Goal: Information Seeking & Learning: Find specific fact

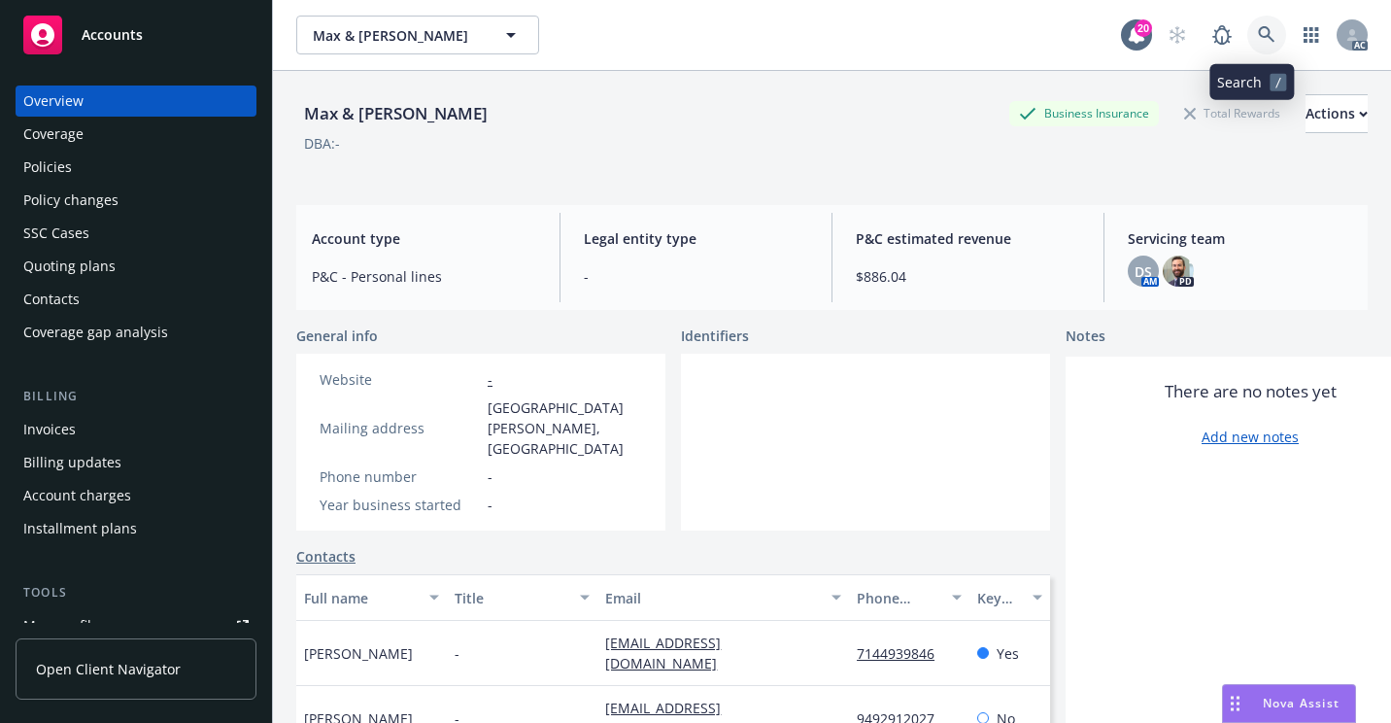
click at [1247, 34] on link at bounding box center [1266, 35] width 39 height 39
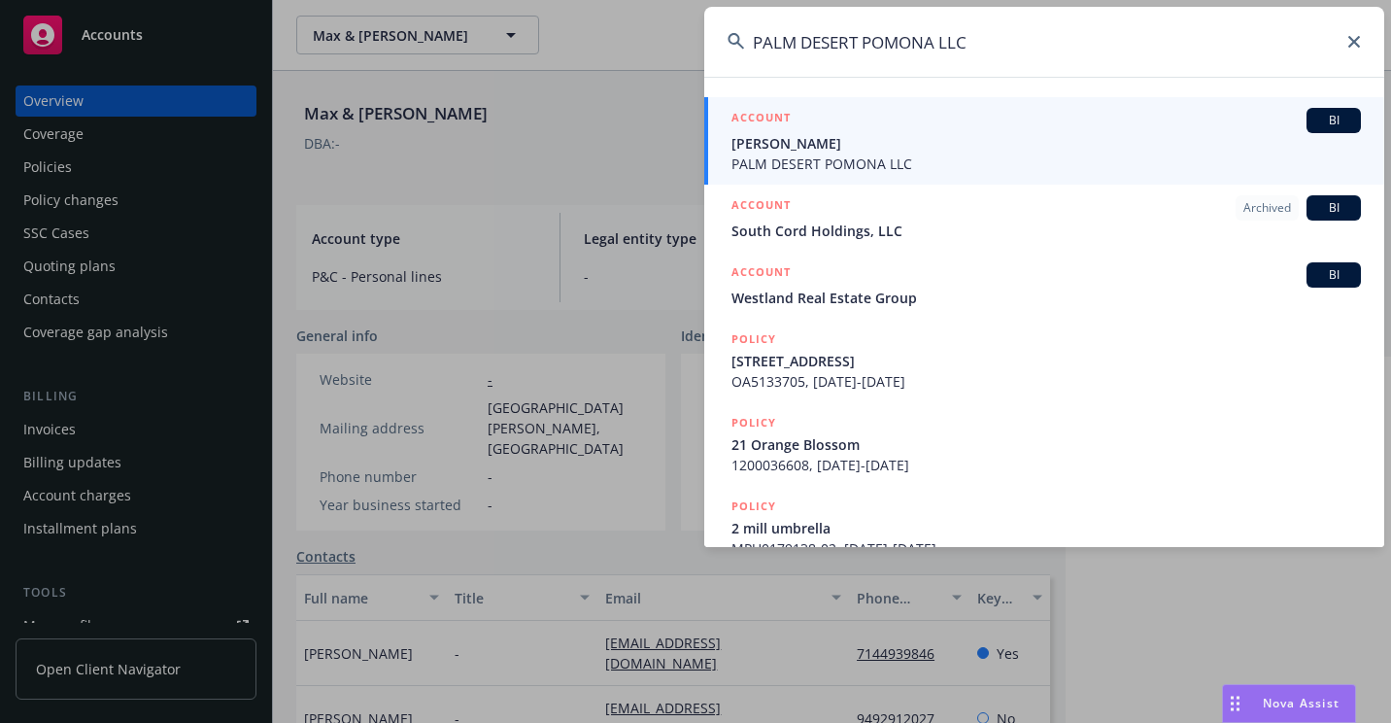
type input "PALM DESERT POMONA LLC"
click at [775, 146] on span "[PERSON_NAME]" at bounding box center [1045, 143] width 629 height 20
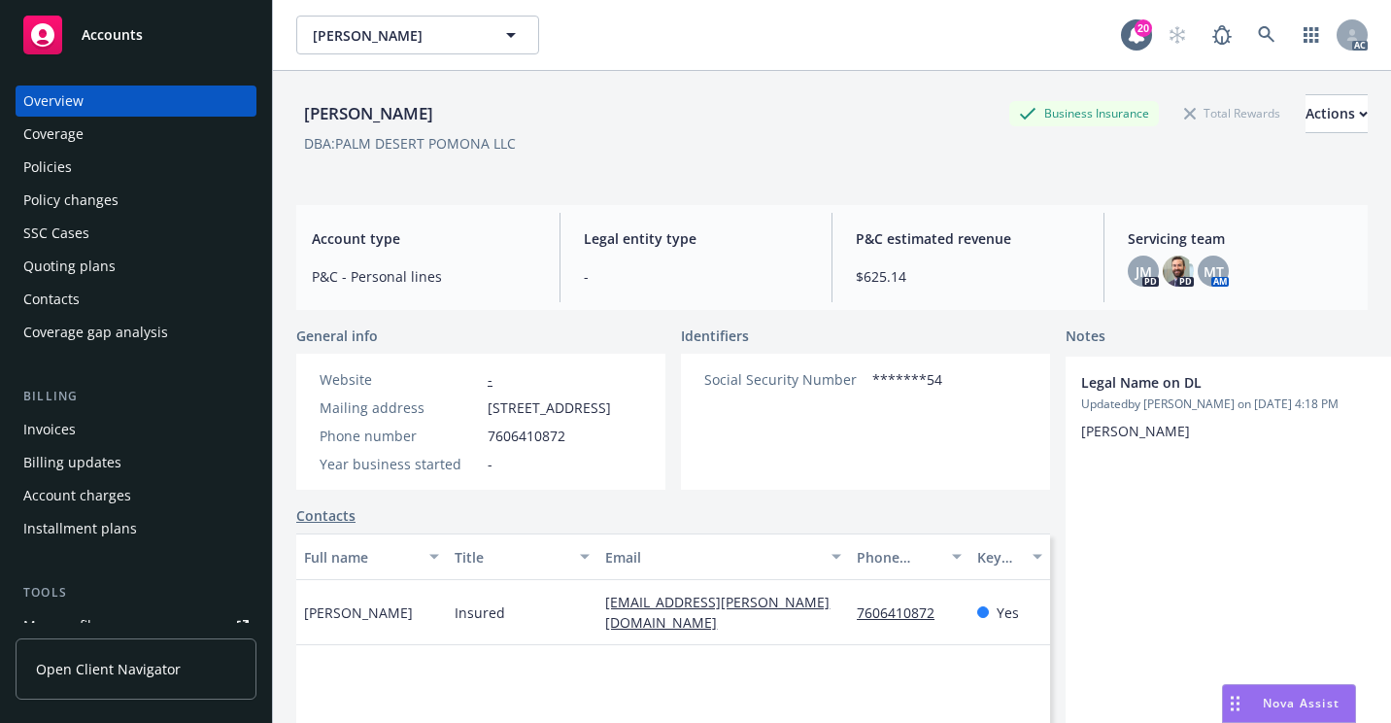
click at [87, 171] on div "Policies" at bounding box center [135, 167] width 225 height 31
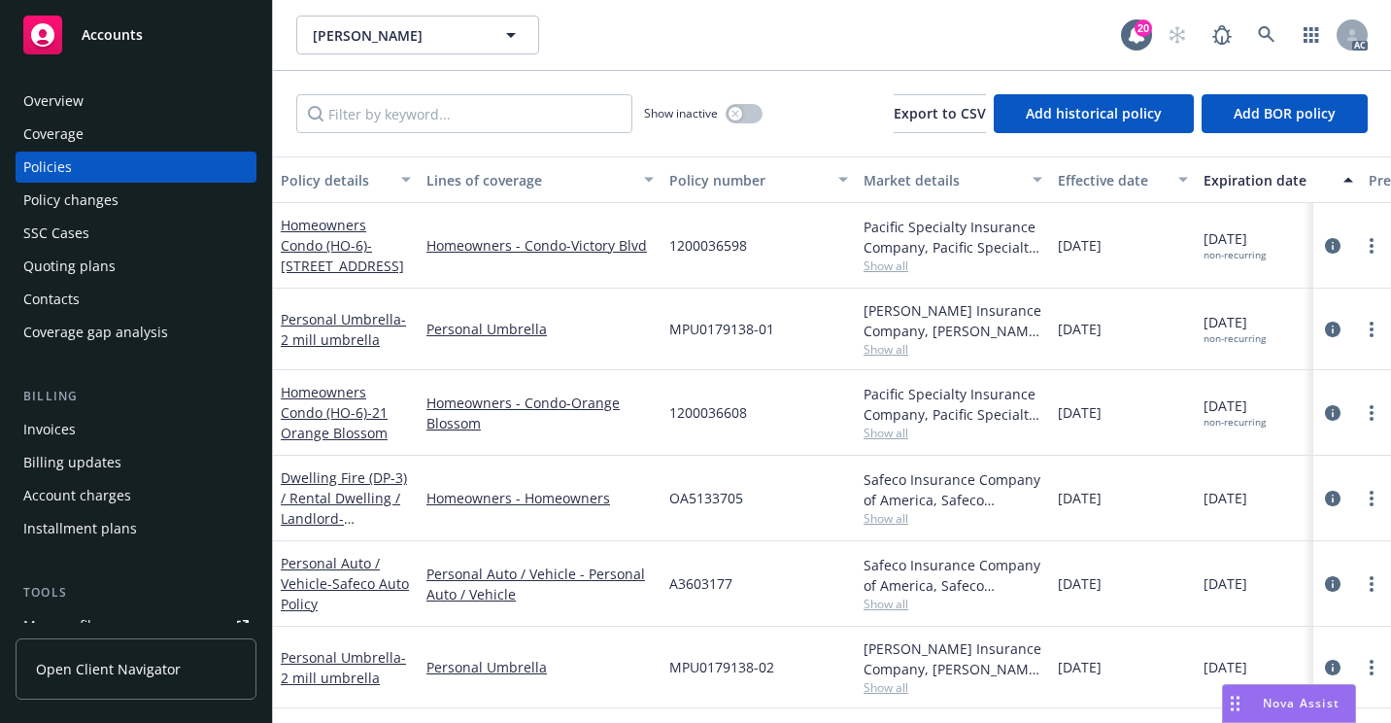
click at [133, 110] on div "Overview" at bounding box center [135, 100] width 225 height 31
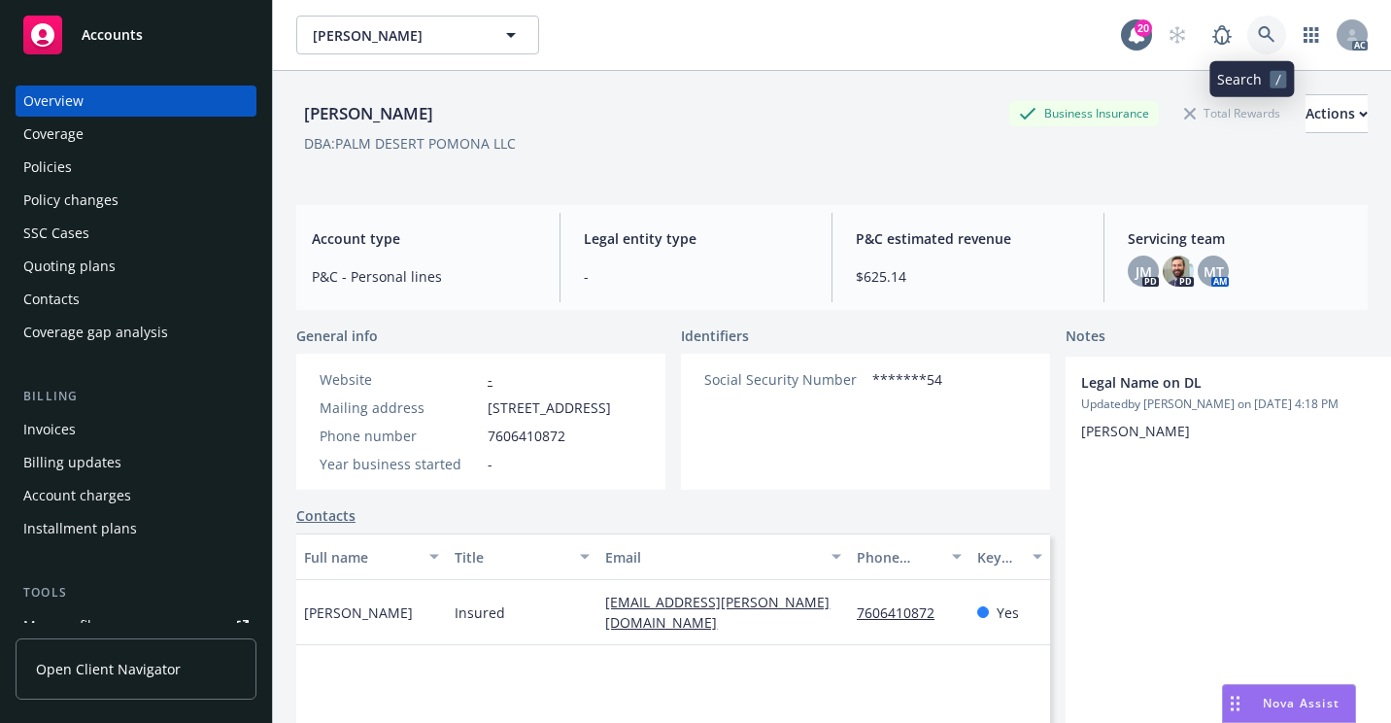
click at [1248, 24] on link at bounding box center [1266, 35] width 39 height 39
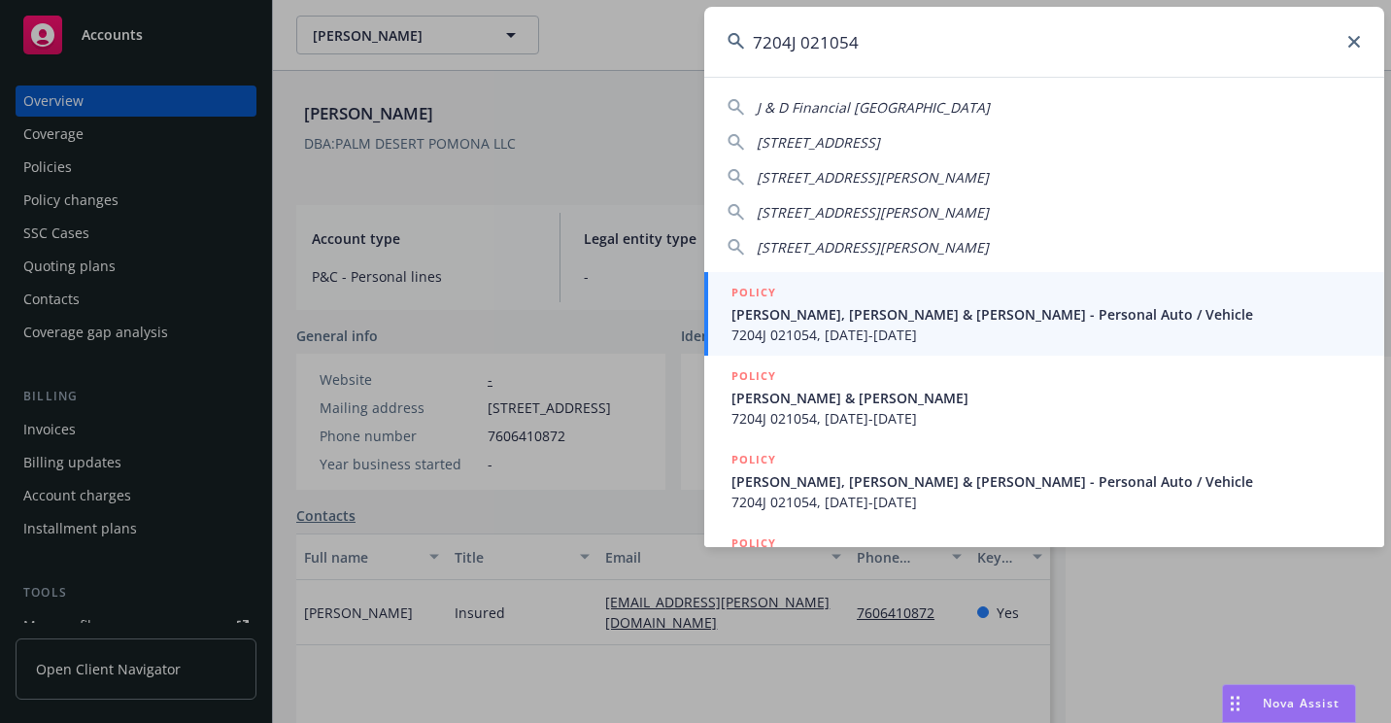
type input "7204J 021054"
click at [798, 299] on div "POLICY" at bounding box center [1045, 293] width 629 height 21
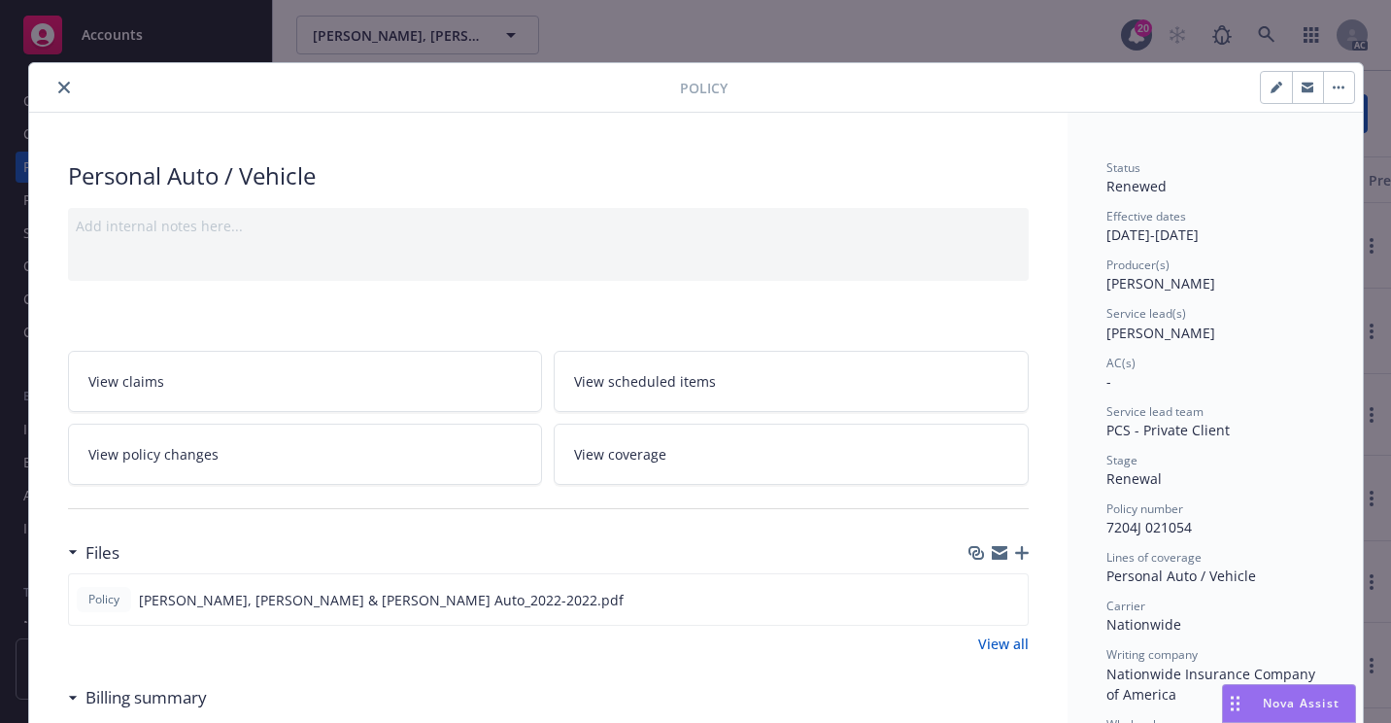
click at [60, 91] on icon "close" at bounding box center [64, 88] width 12 height 12
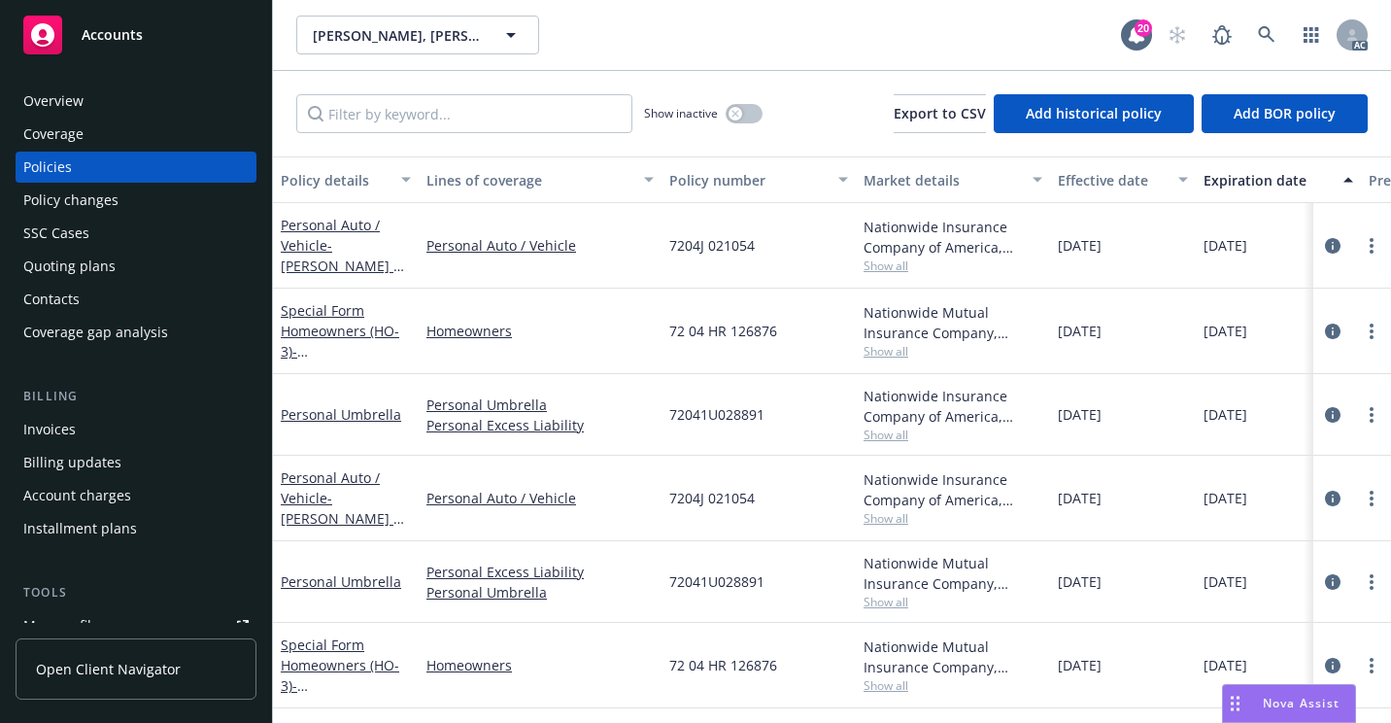
click at [112, 99] on div "Overview" at bounding box center [135, 100] width 225 height 31
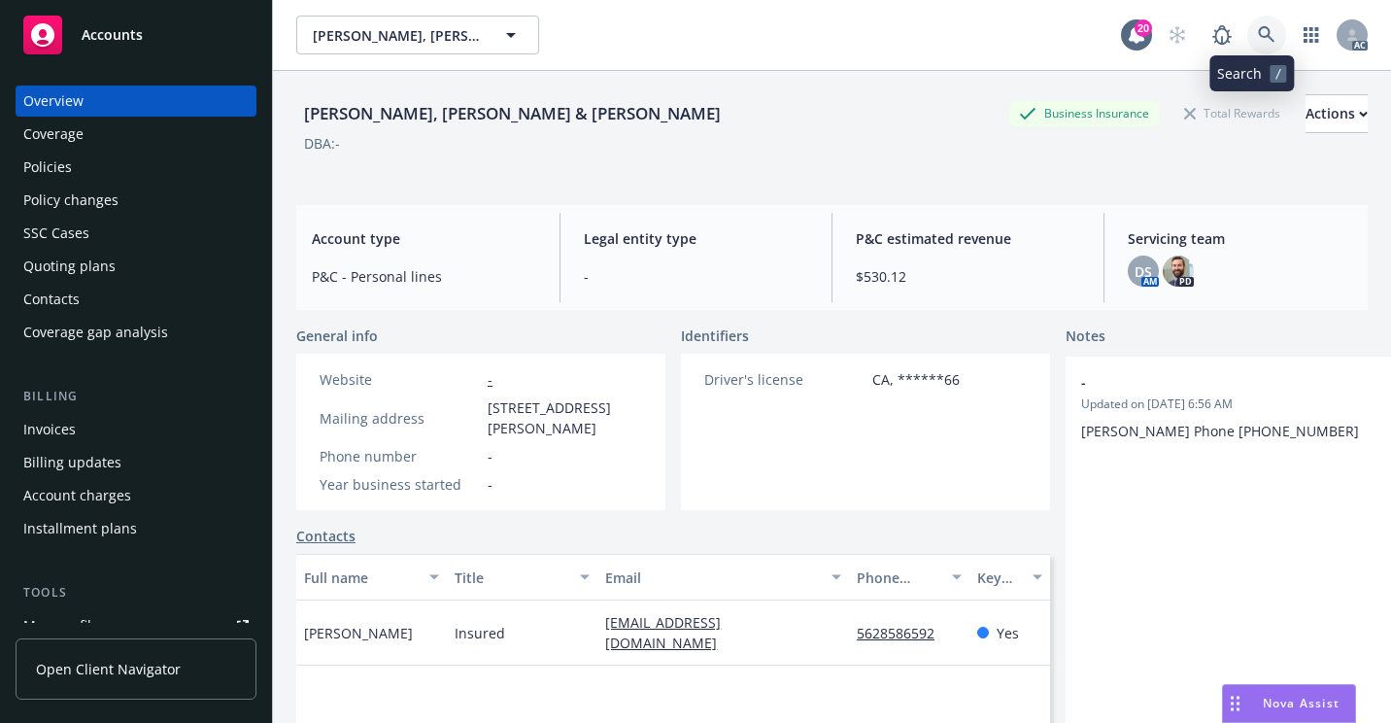
click at [1258, 36] on icon at bounding box center [1266, 34] width 17 height 17
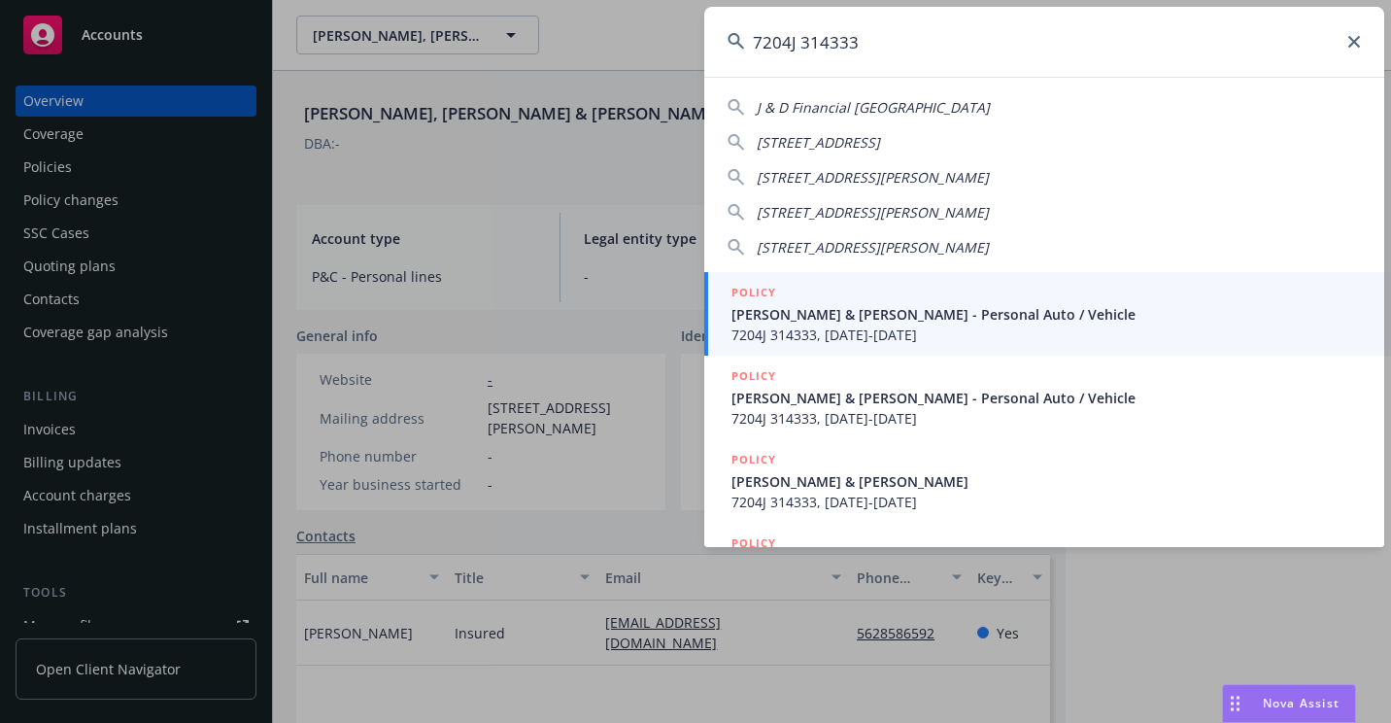
type input "7204J 314333"
click at [794, 306] on span "[PERSON_NAME] & [PERSON_NAME] - Personal Auto / Vehicle" at bounding box center [1045, 314] width 629 height 20
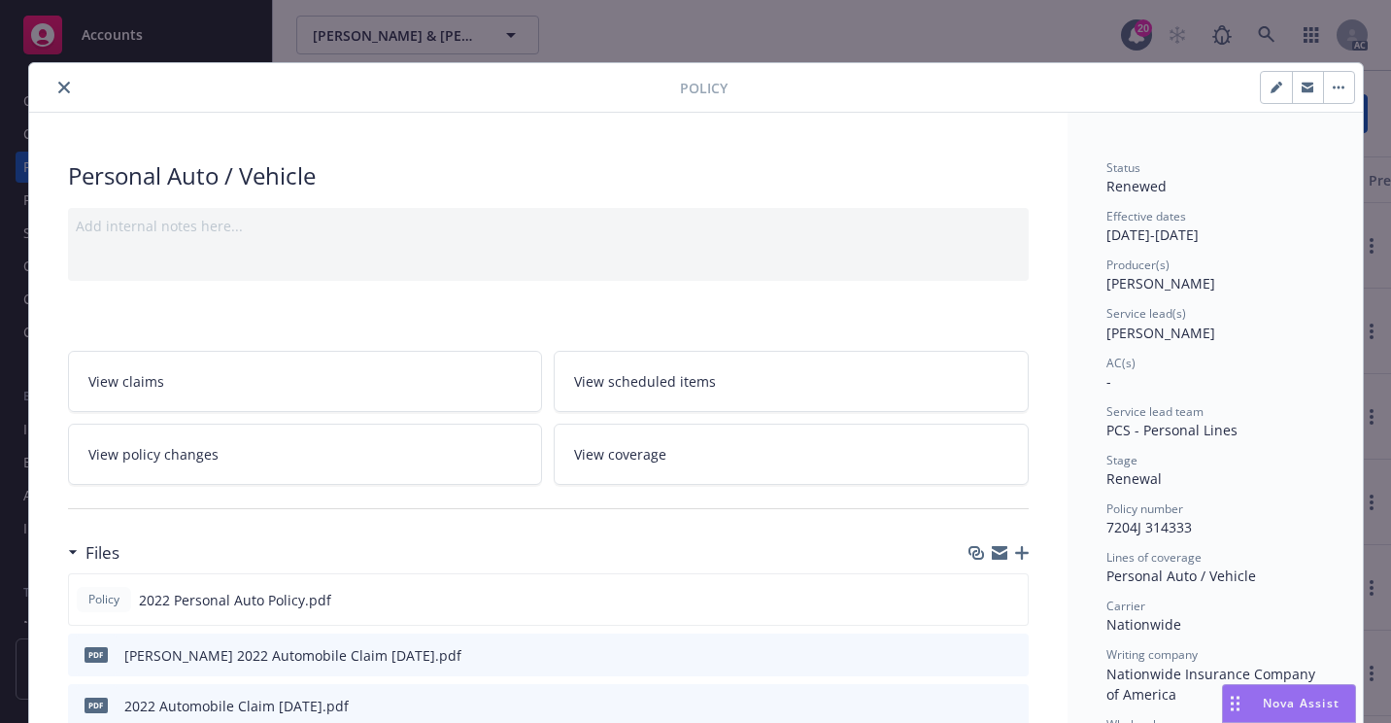
click at [58, 86] on icon "close" at bounding box center [64, 88] width 12 height 12
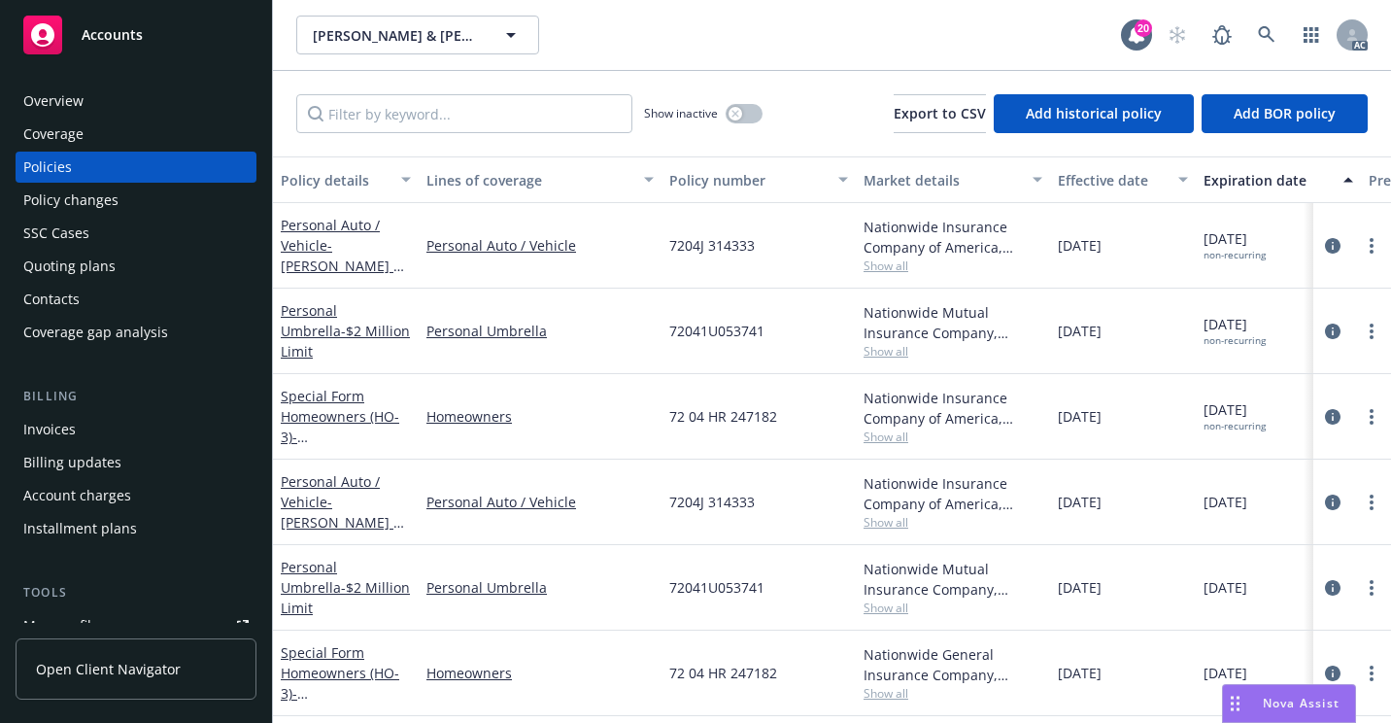
click at [74, 97] on div "Overview" at bounding box center [53, 100] width 60 height 31
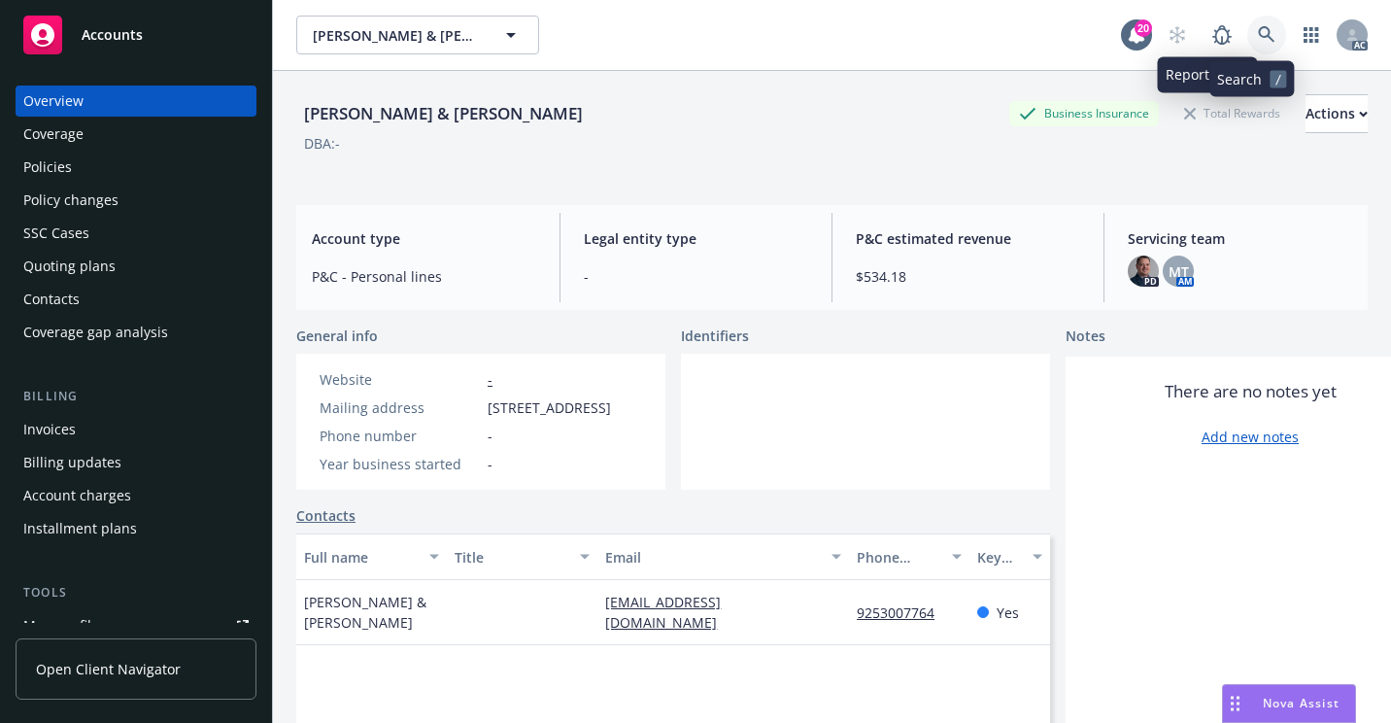
click at [1247, 23] on link at bounding box center [1266, 35] width 39 height 39
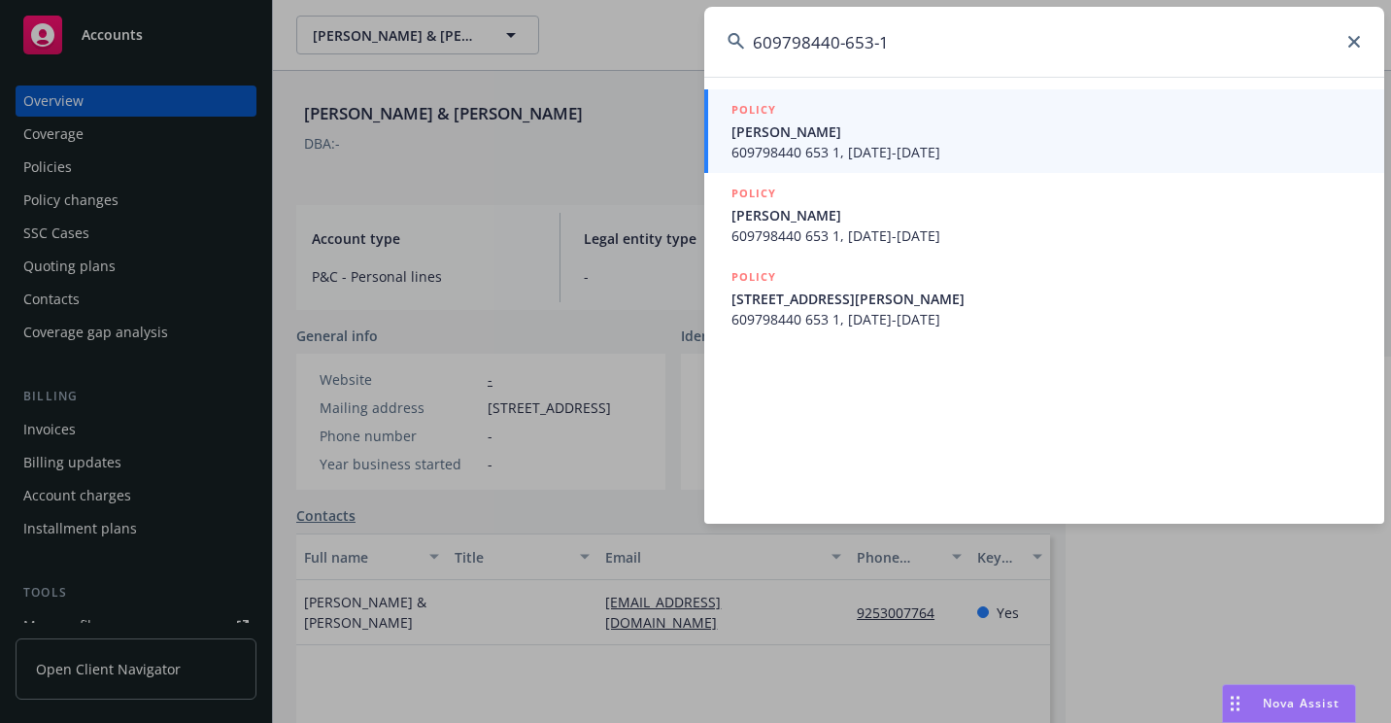
type input "609798440-653-1"
click at [808, 130] on span "[PERSON_NAME]" at bounding box center [1045, 131] width 629 height 20
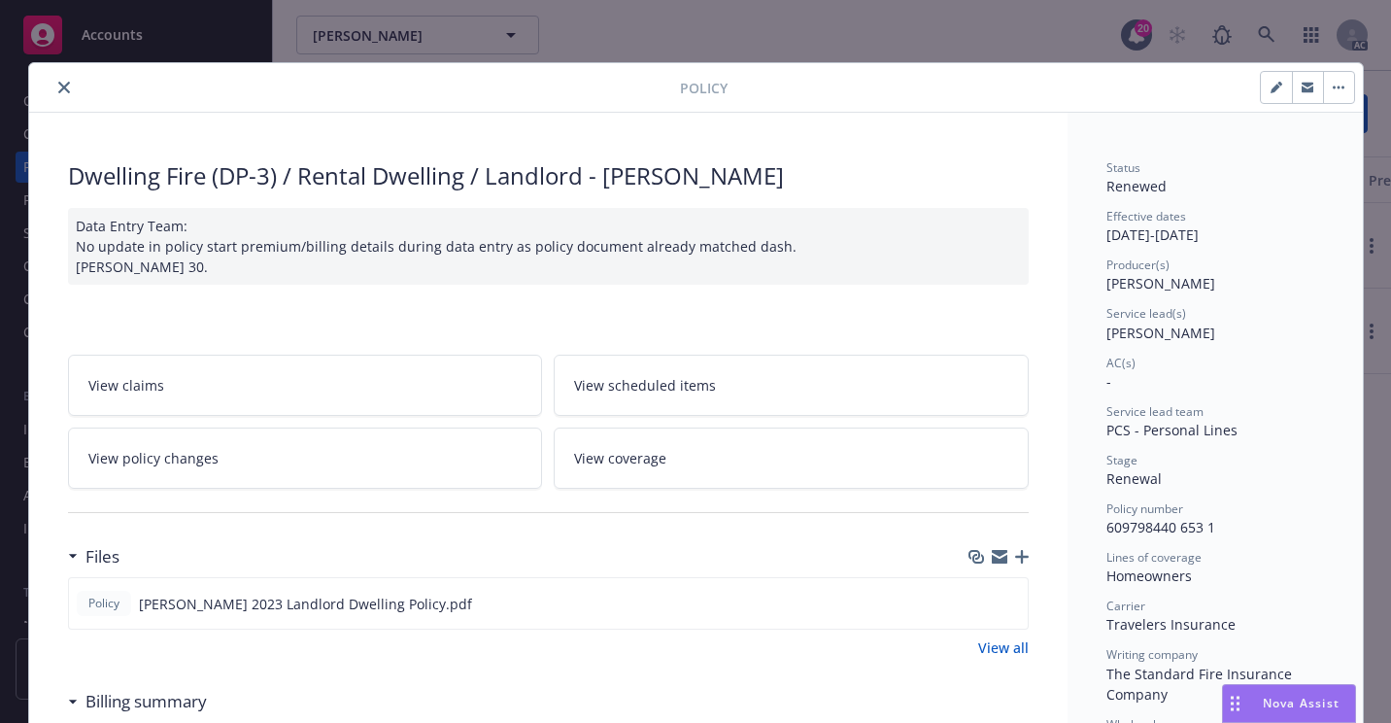
drag, startPoint x: 50, startPoint y: 91, endPoint x: 59, endPoint y: 103, distance: 15.2
click at [52, 91] on button "close" at bounding box center [63, 87] width 23 height 23
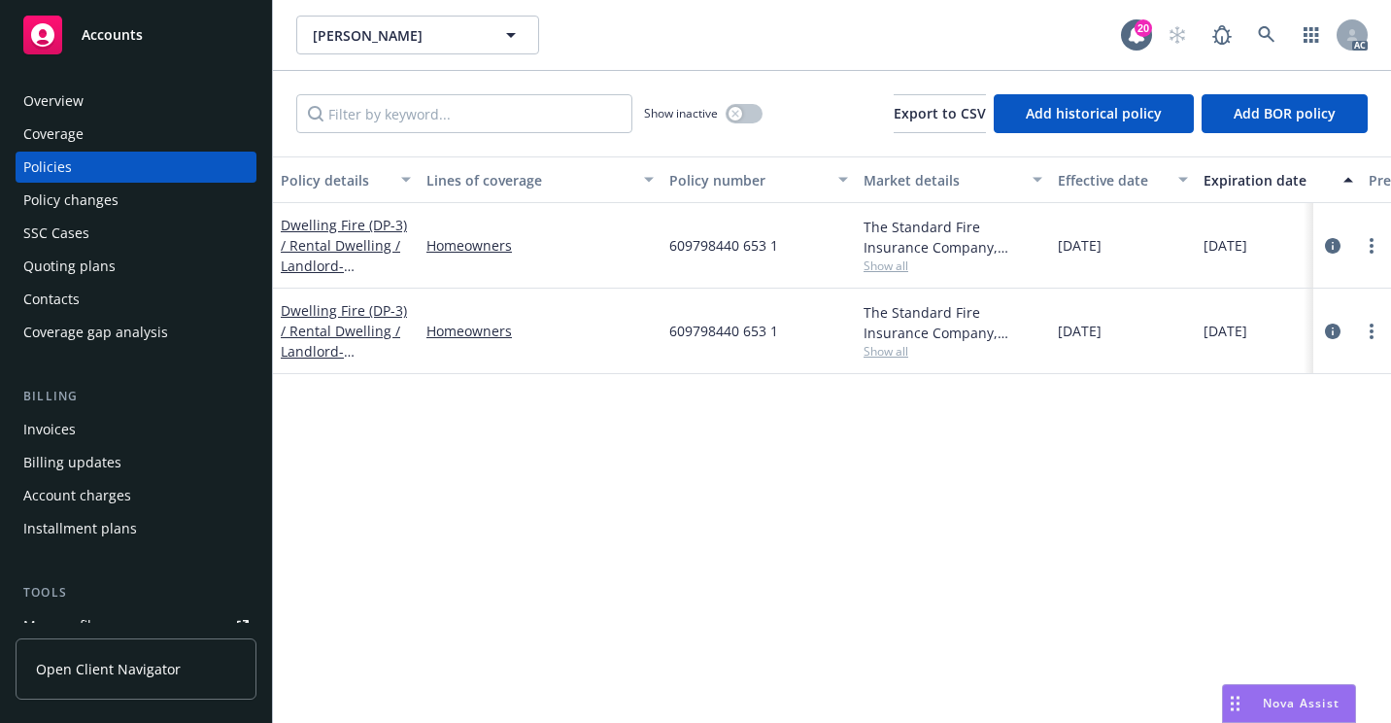
click at [90, 99] on div "Overview" at bounding box center [135, 100] width 225 height 31
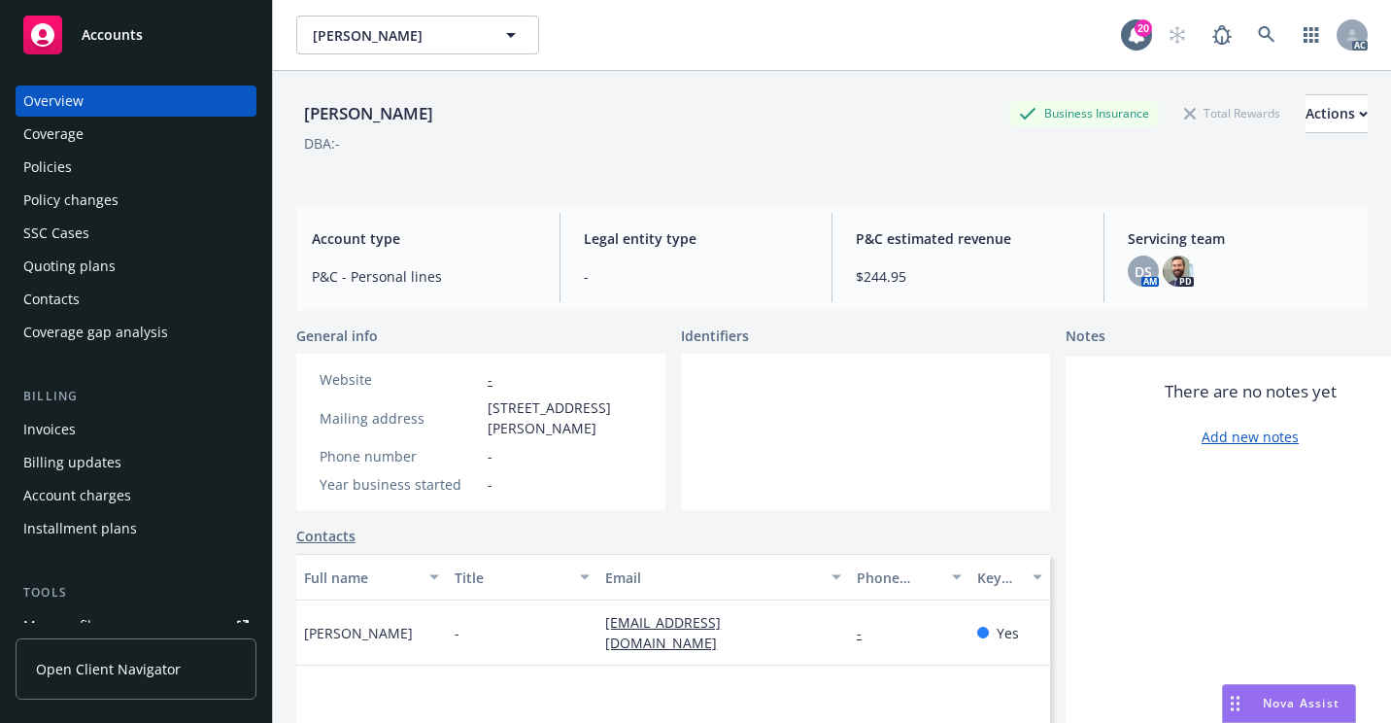
click at [137, 173] on div "Policies" at bounding box center [135, 167] width 225 height 31
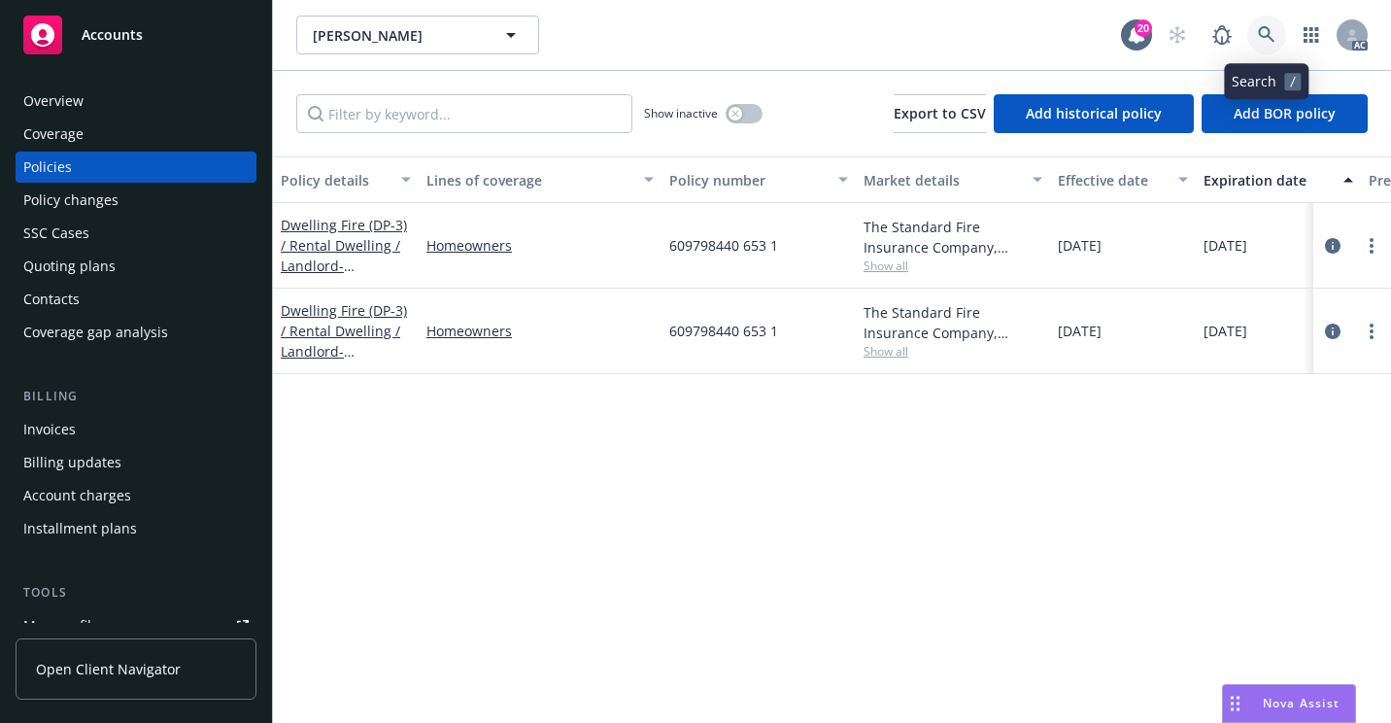
click at [1275, 29] on link at bounding box center [1266, 35] width 39 height 39
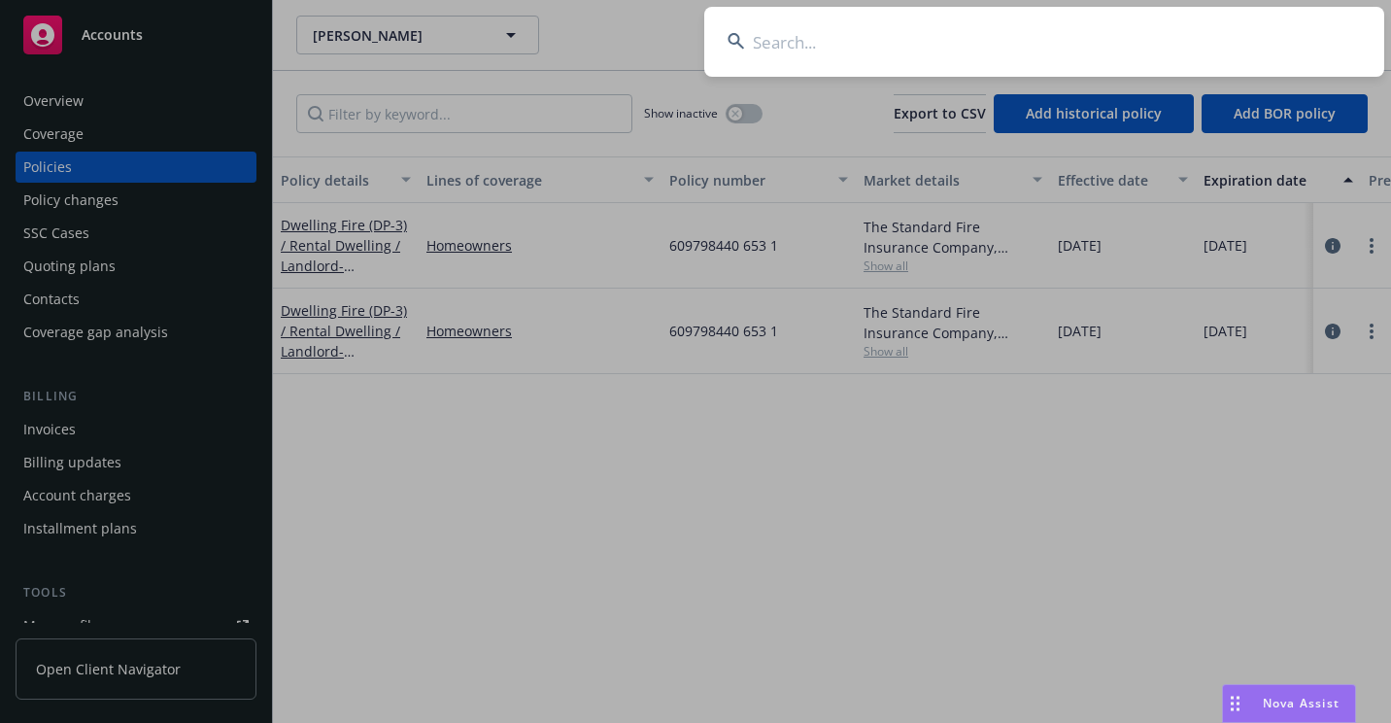
type input "609786290-656-1"
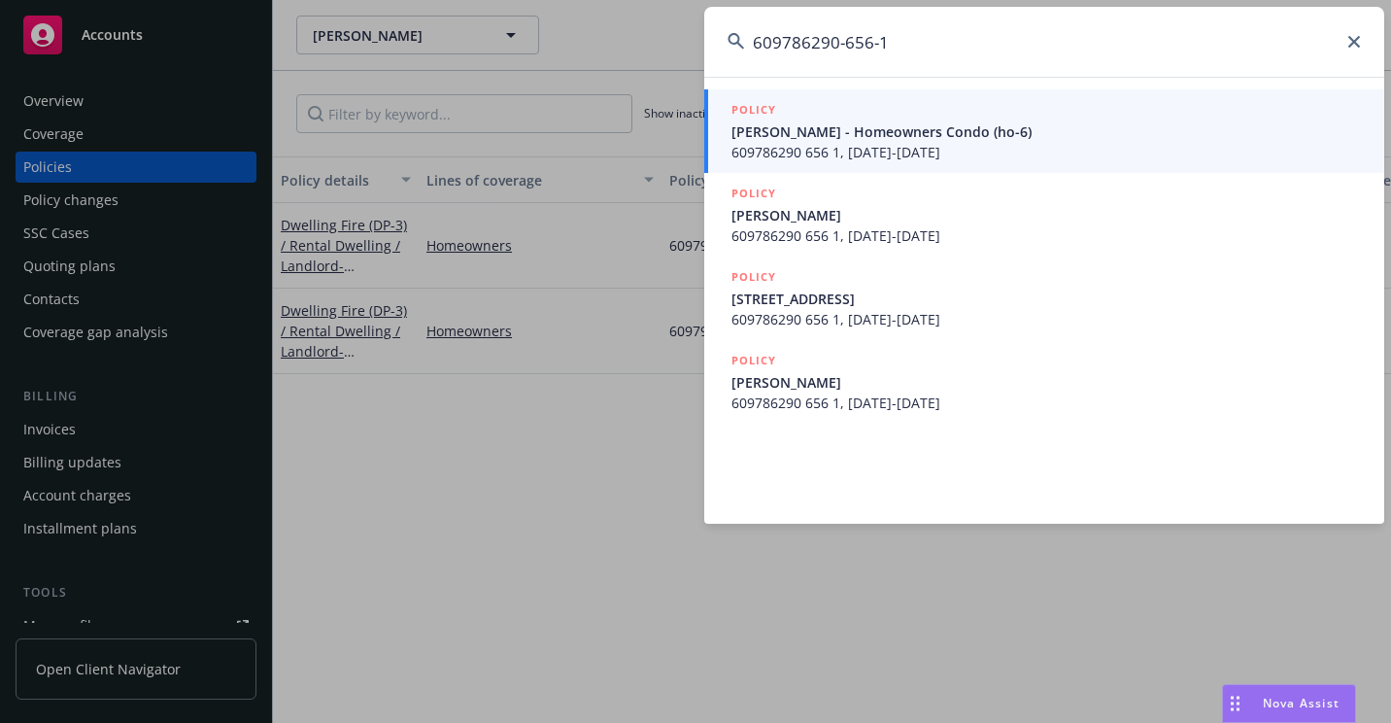
drag, startPoint x: 760, startPoint y: 152, endPoint x: 713, endPoint y: 171, distance: 50.1
click at [760, 151] on span "609786290 656 1, [DATE]-[DATE]" at bounding box center [1045, 152] width 629 height 20
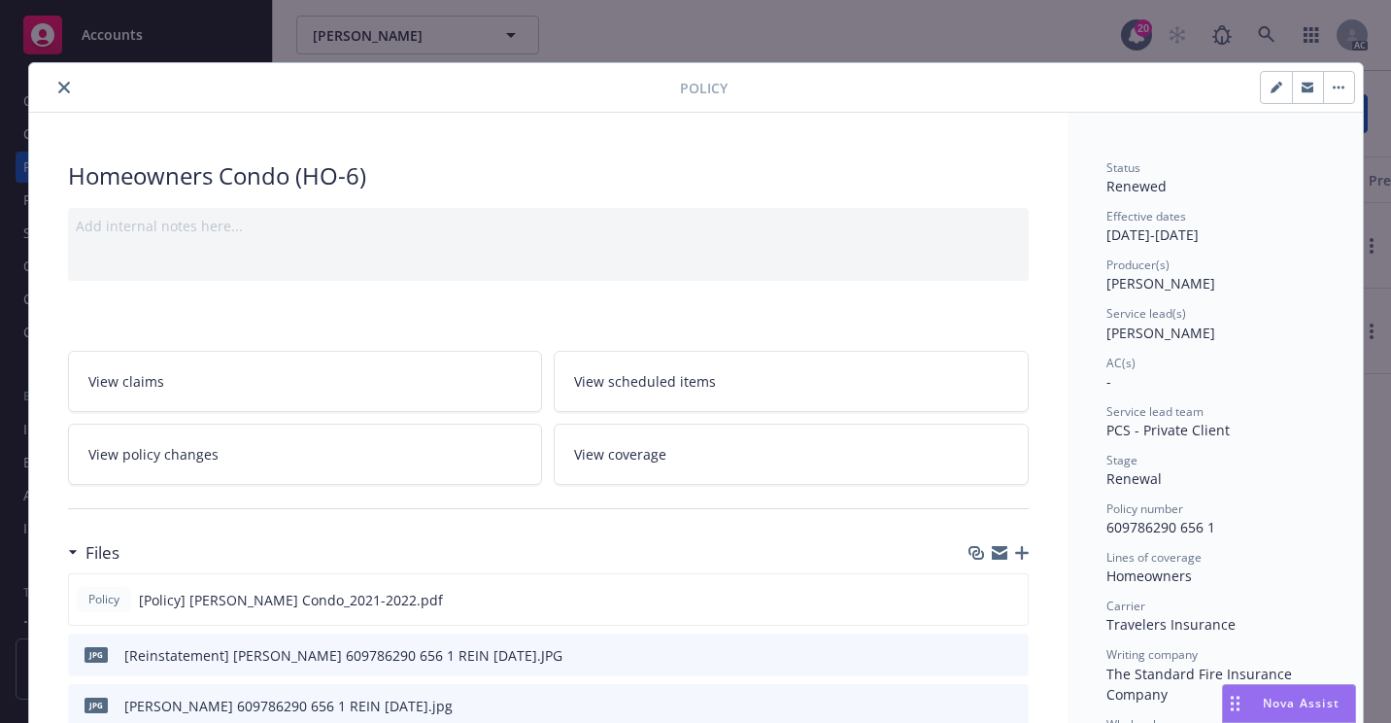
click at [62, 85] on button "close" at bounding box center [63, 87] width 23 height 23
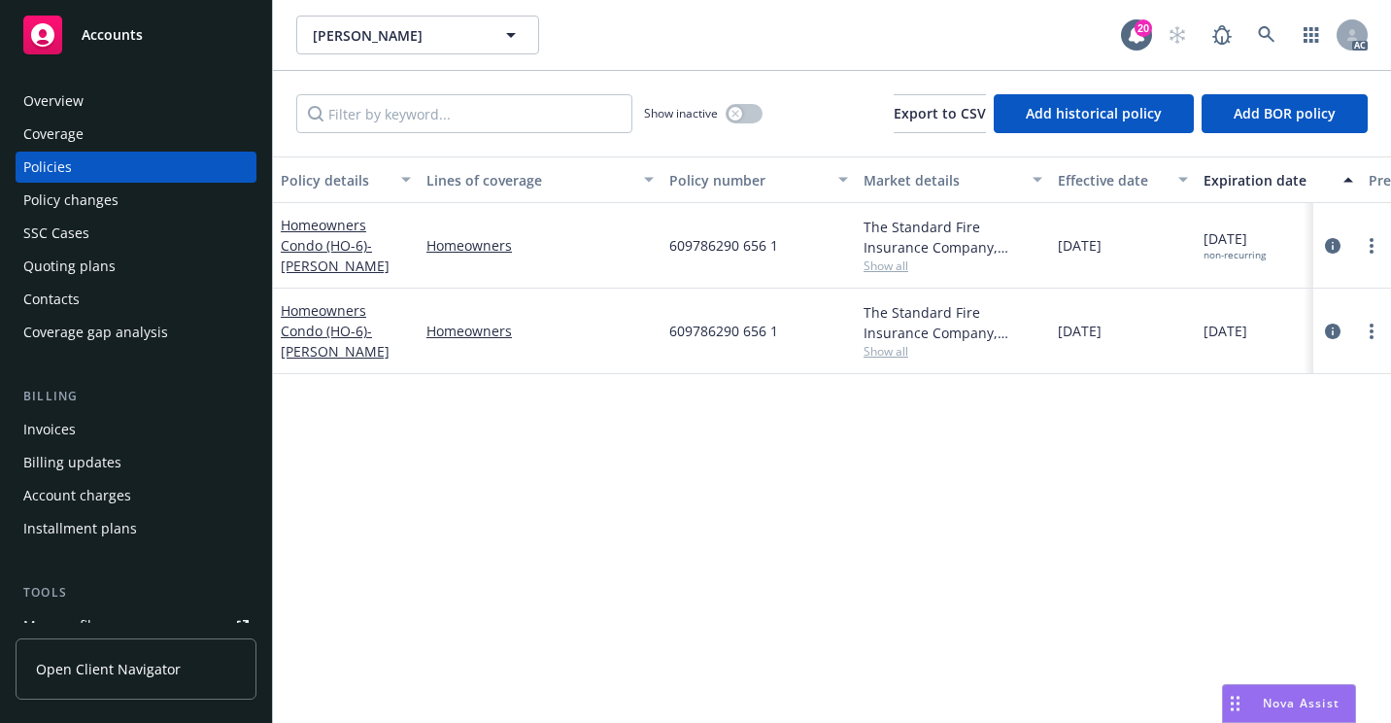
click at [73, 100] on div "Overview" at bounding box center [53, 100] width 60 height 31
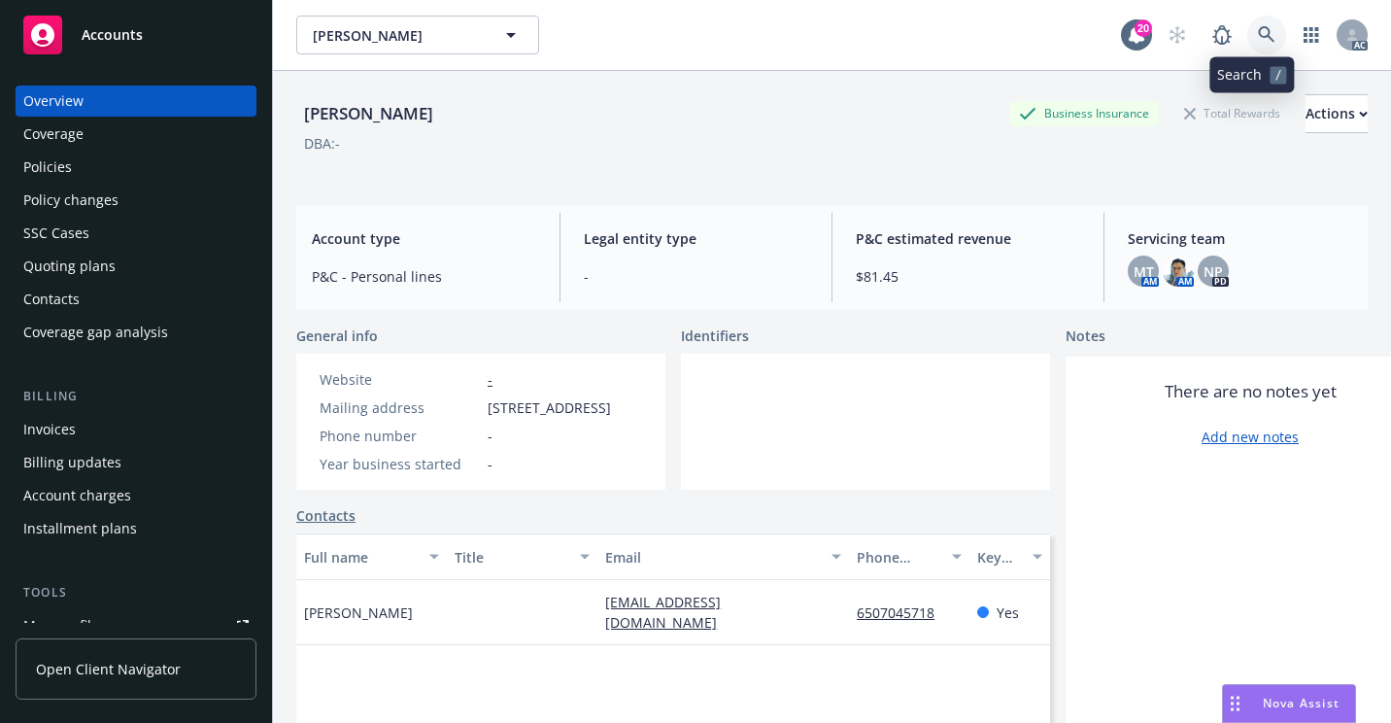
click at [1258, 32] on icon at bounding box center [1266, 34] width 17 height 17
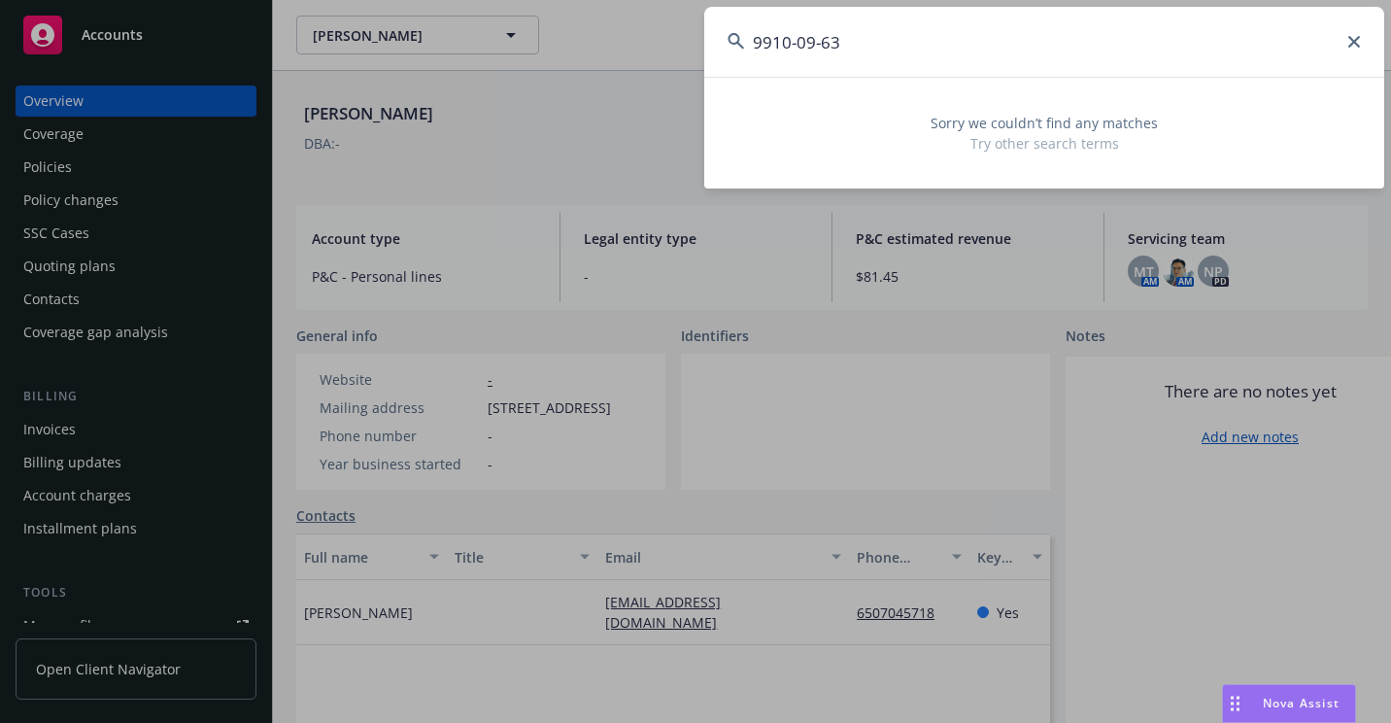
click at [803, 50] on input "9910-09-63" at bounding box center [1044, 42] width 680 height 70
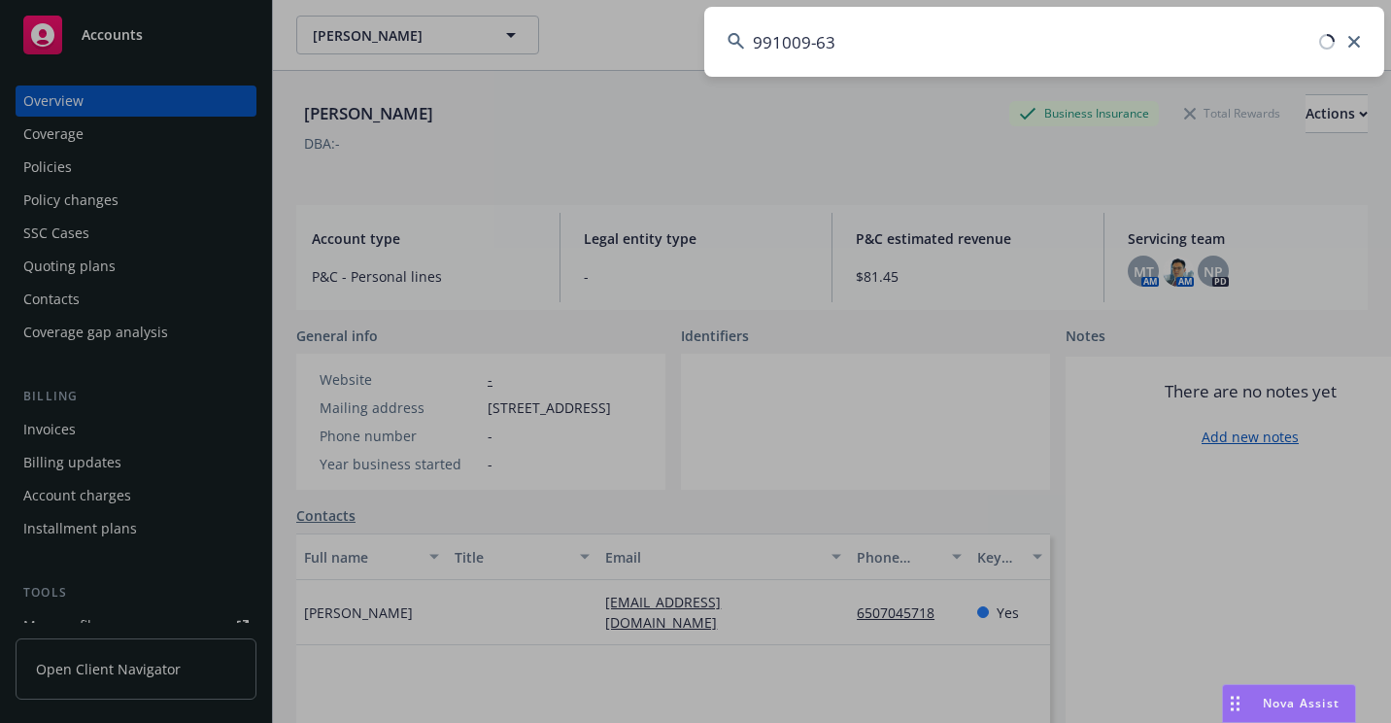
drag, startPoint x: 823, startPoint y: 43, endPoint x: 817, endPoint y: 70, distance: 27.8
click at [823, 44] on input "991009-63" at bounding box center [1044, 42] width 680 height 70
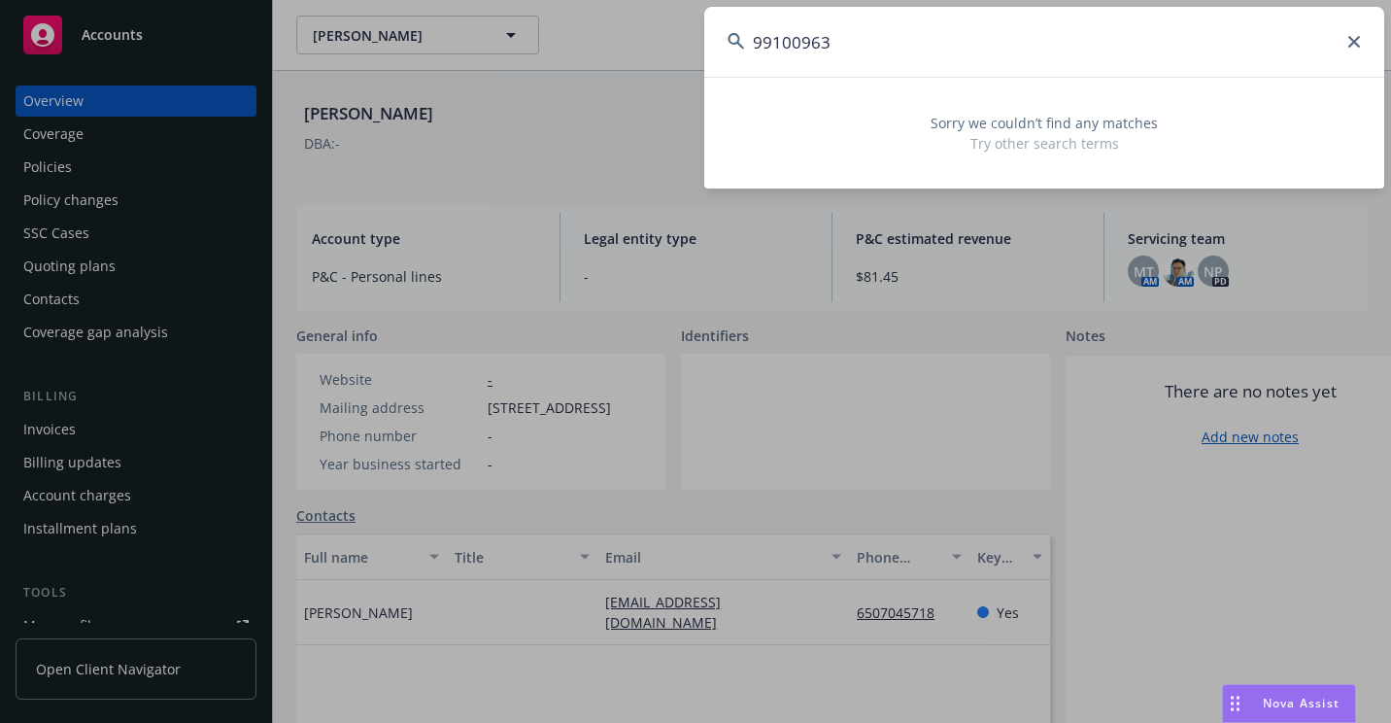
drag, startPoint x: 1089, startPoint y: 44, endPoint x: 680, endPoint y: 69, distance: 409.7
click at [680, 71] on div "99100963 Sorry we couldn’t find any matches Try other search terms" at bounding box center [695, 361] width 1391 height 723
paste input "OA4770599"
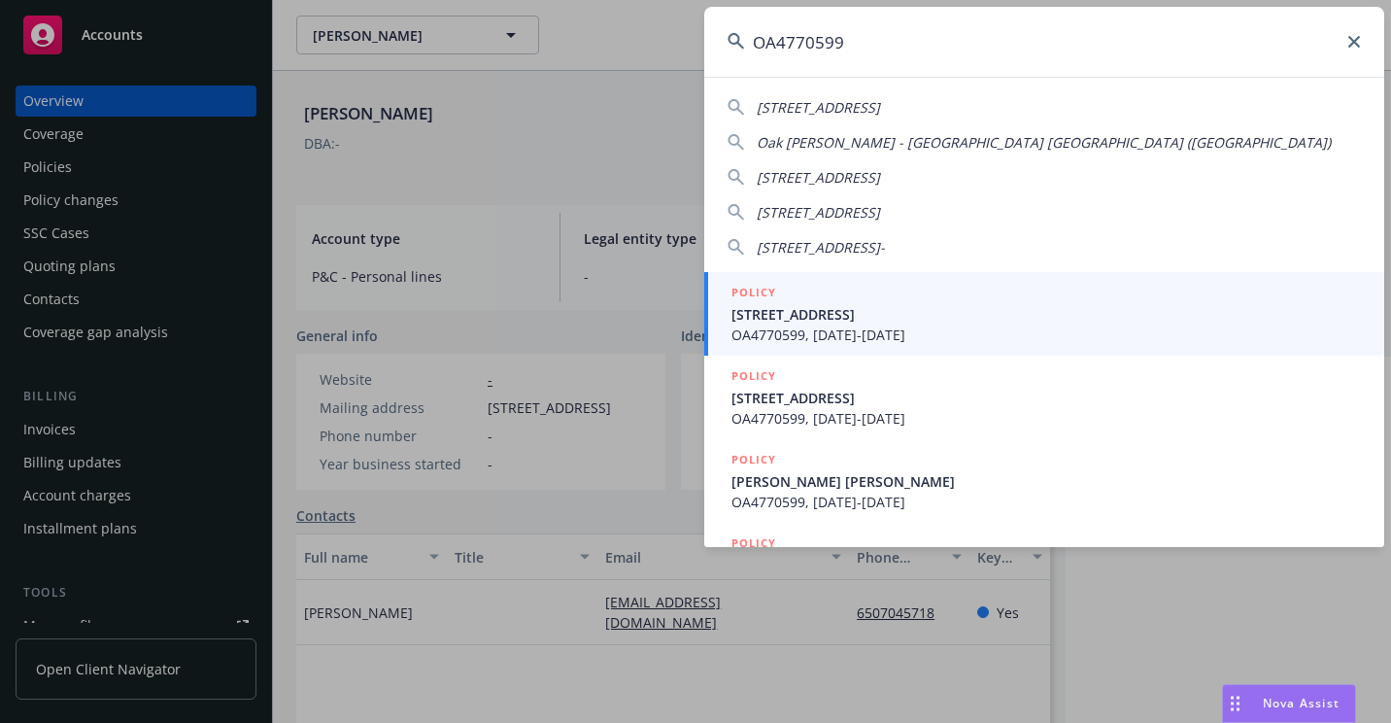
type input "OA4770599"
click at [768, 318] on span "[STREET_ADDRESS]" at bounding box center [1045, 314] width 629 height 20
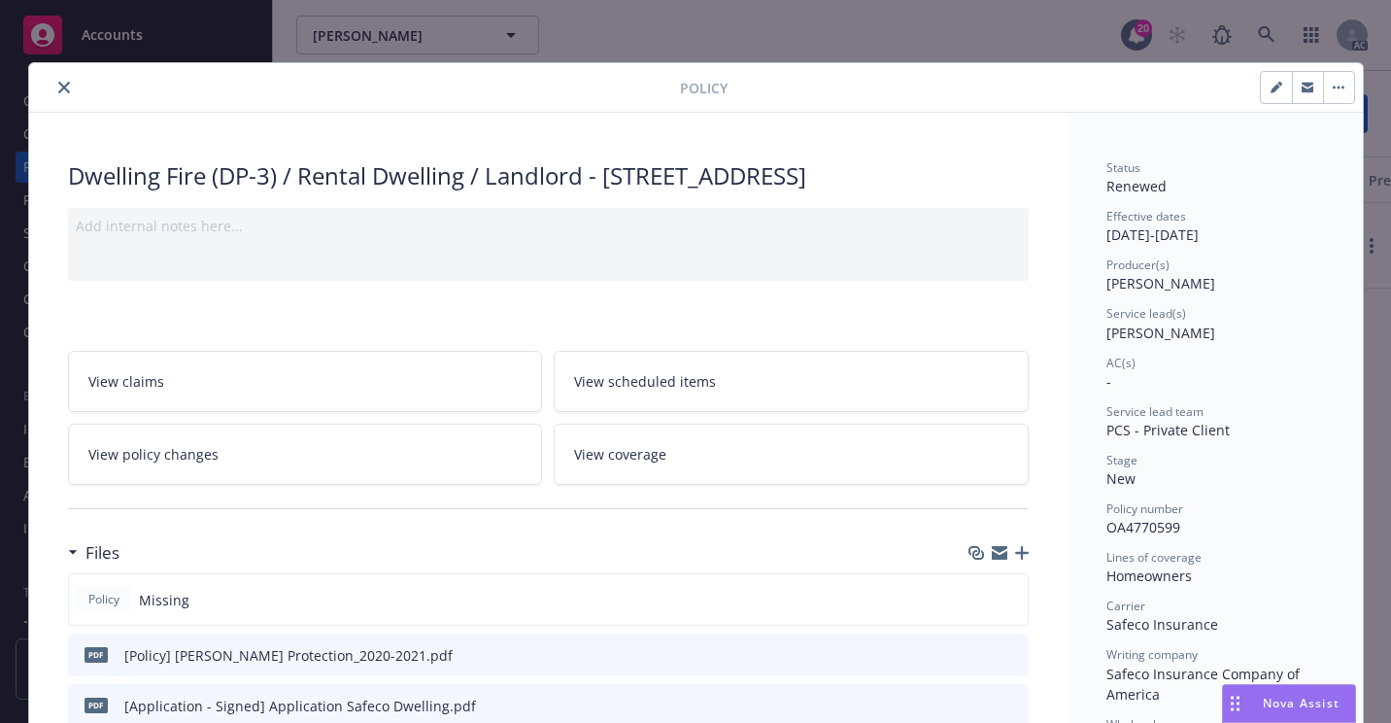
click at [58, 90] on icon "close" at bounding box center [64, 88] width 12 height 12
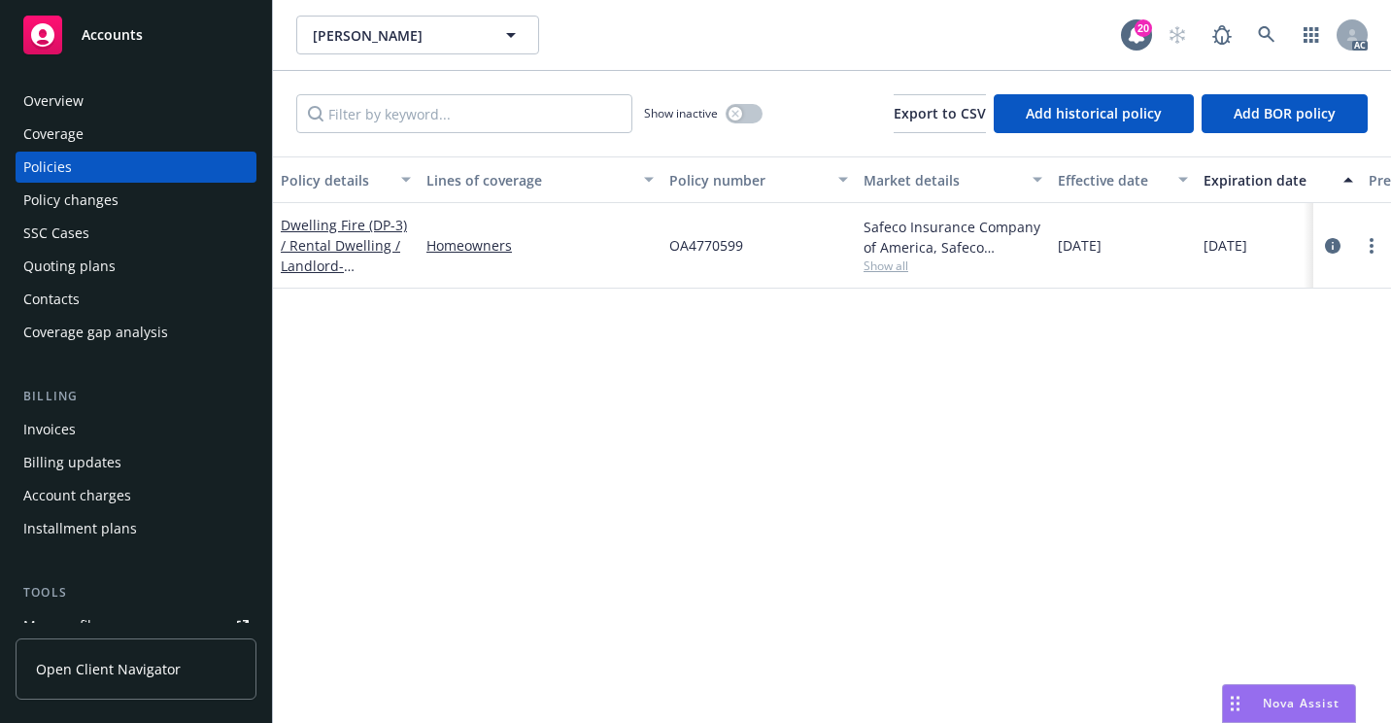
click at [61, 90] on div "Overview" at bounding box center [53, 100] width 60 height 31
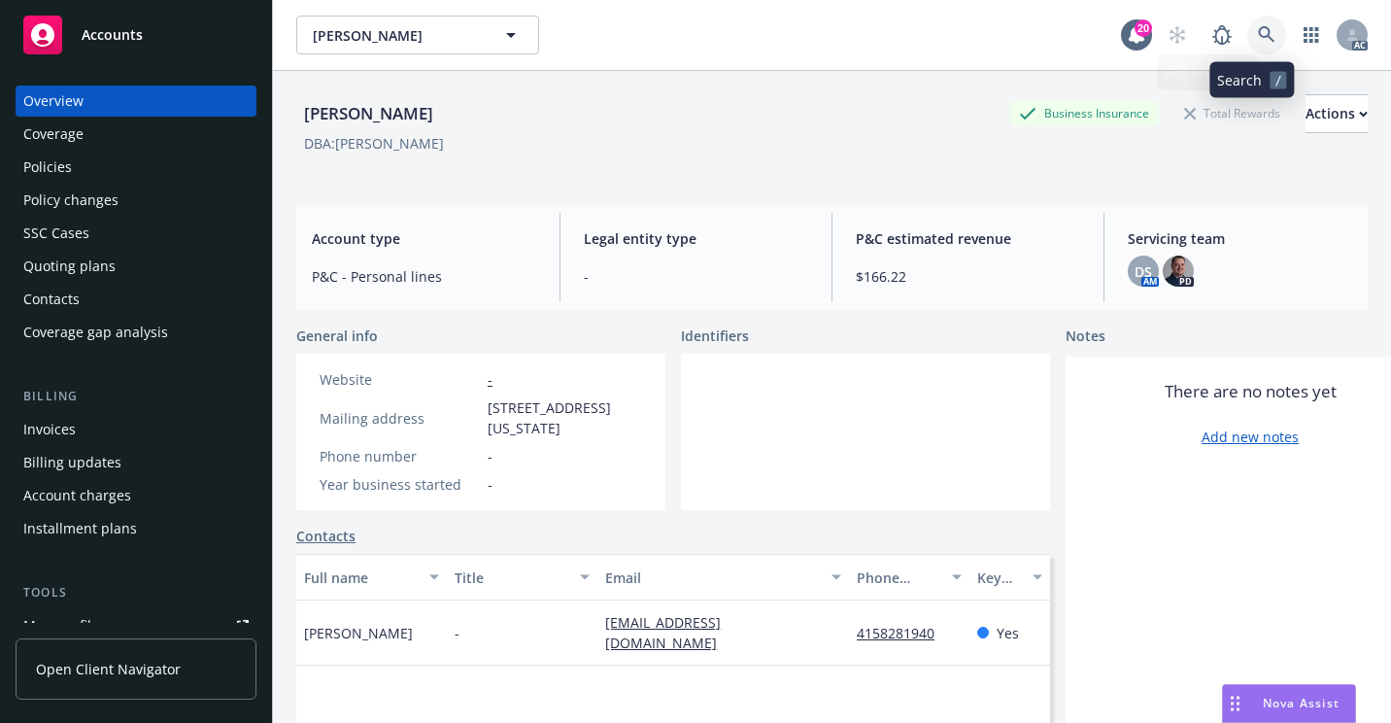
click at [1258, 41] on icon at bounding box center [1266, 34] width 17 height 17
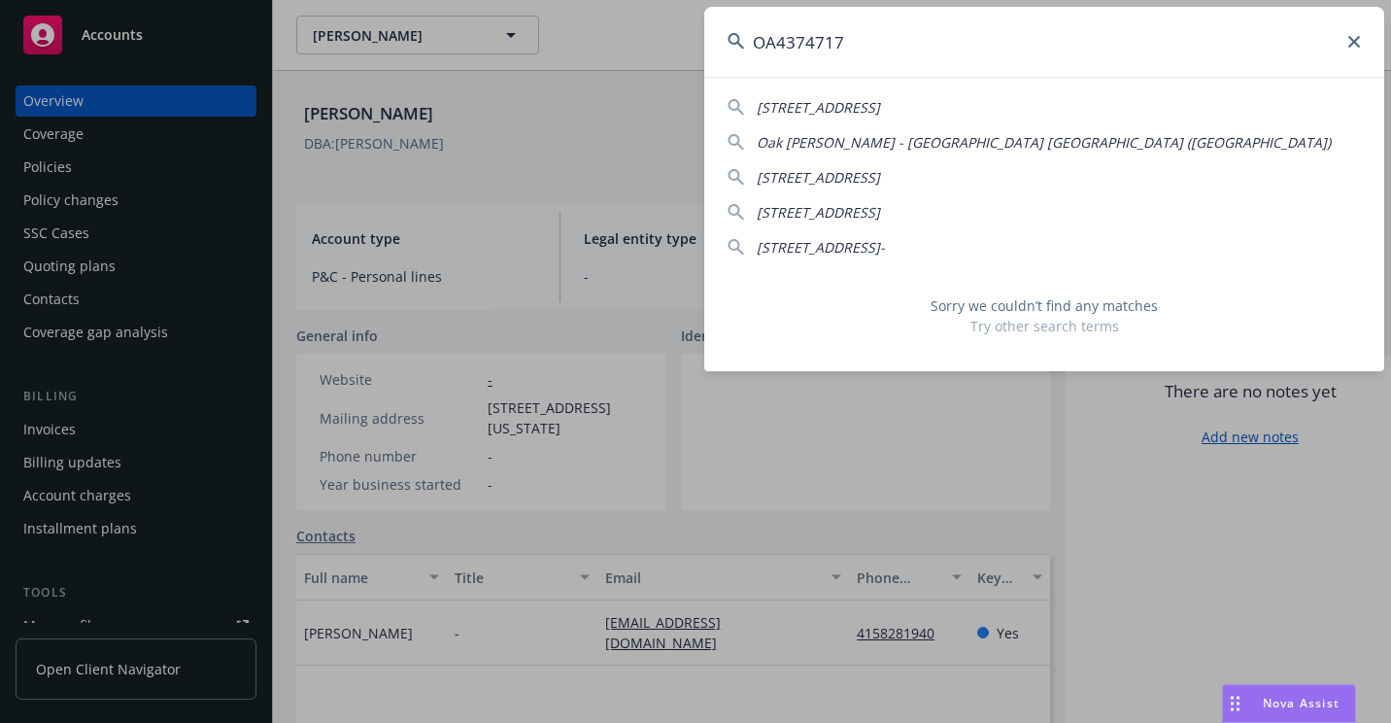
type input "OA4374717"
